Goal: Transaction & Acquisition: Download file/media

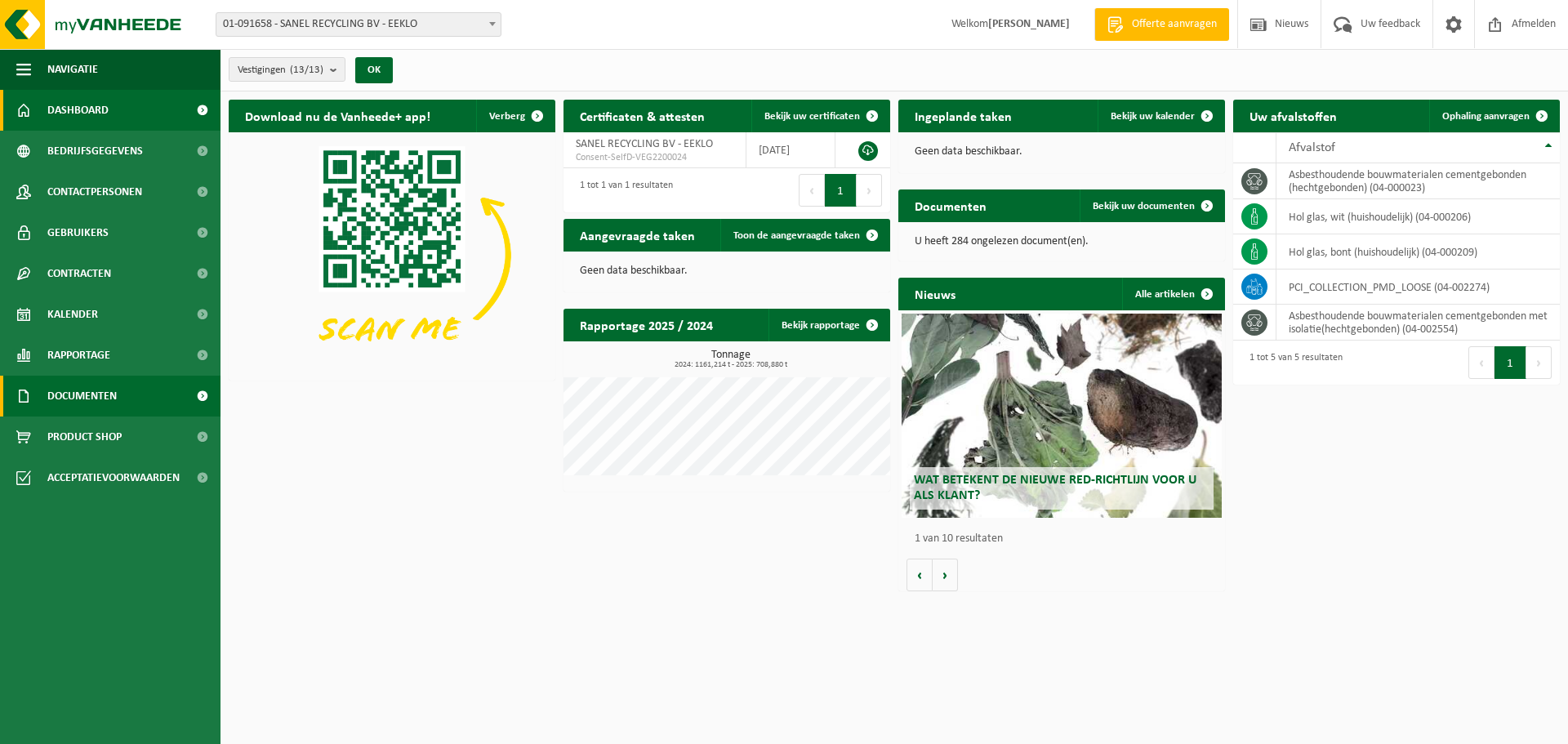
click at [87, 398] on span "Documenten" at bounding box center [82, 396] width 69 height 41
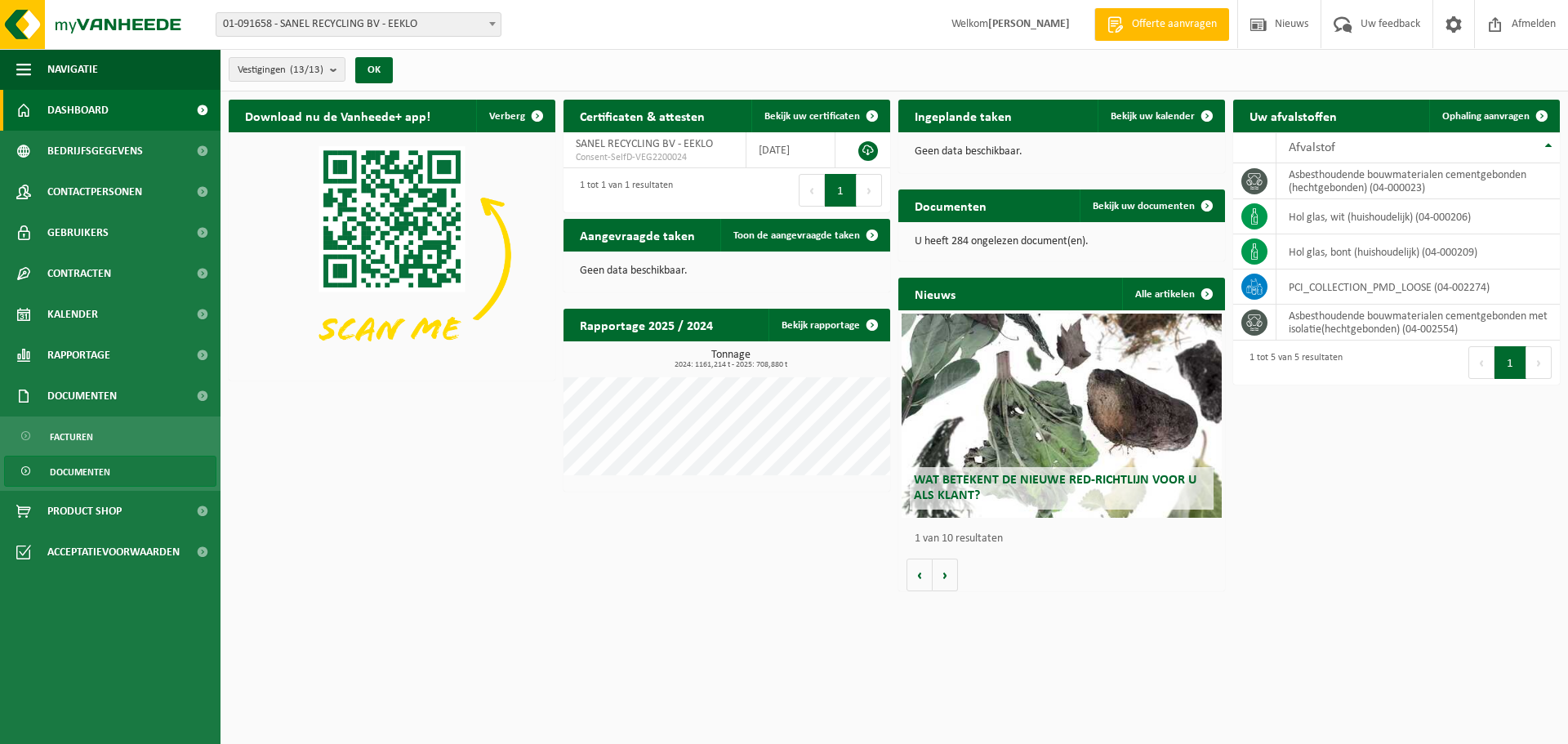
click at [86, 464] on span "Documenten" at bounding box center [79, 472] width 60 height 31
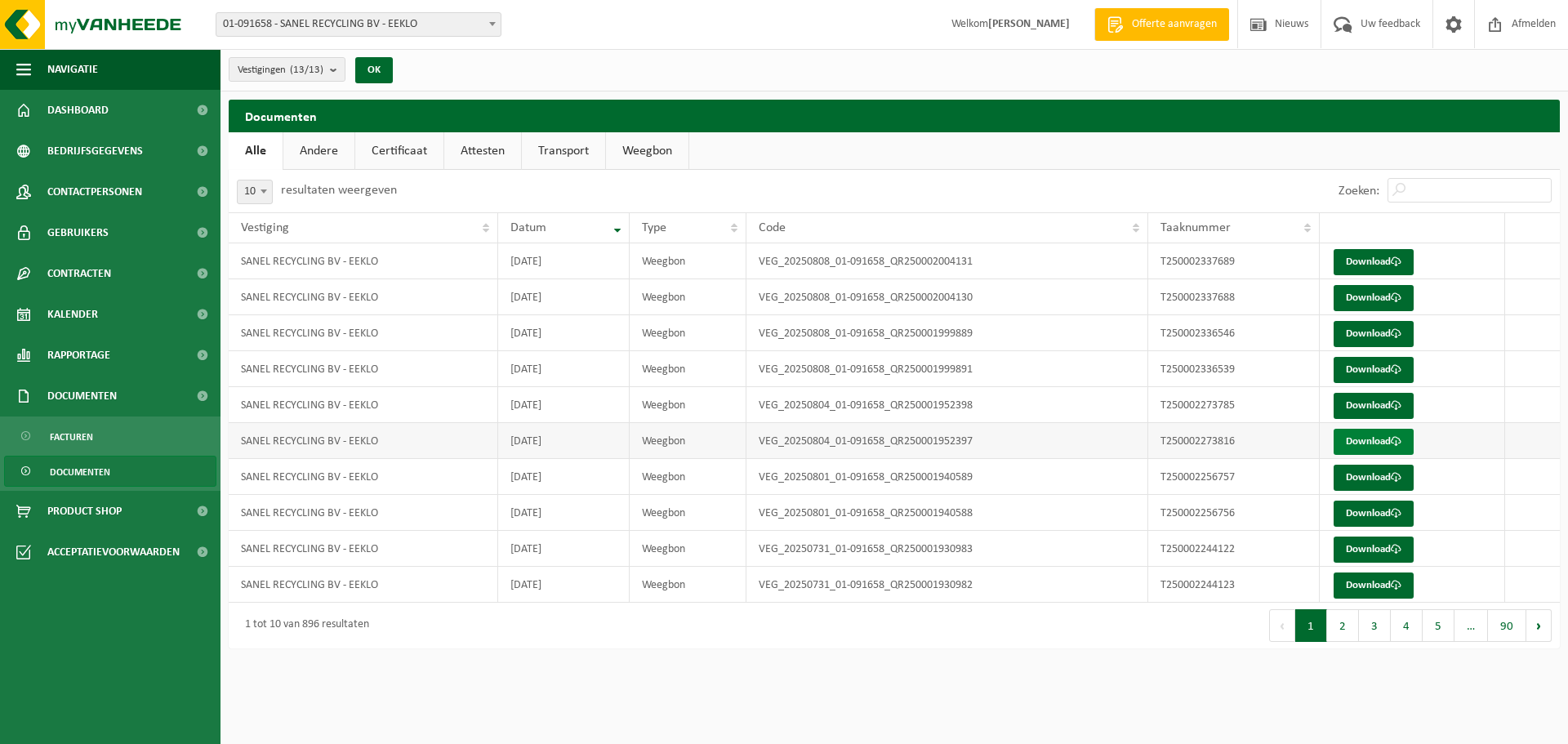
click at [1361, 439] on link "Download" at bounding box center [1373, 442] width 80 height 26
click at [1380, 368] on link "Download" at bounding box center [1373, 370] width 80 height 26
click at [1364, 334] on link "Download" at bounding box center [1373, 334] width 80 height 26
click at [1380, 301] on link "Download" at bounding box center [1373, 299] width 80 height 26
click at [1372, 261] on link "Download" at bounding box center [1373, 262] width 80 height 26
